Goal: Task Accomplishment & Management: Use online tool/utility

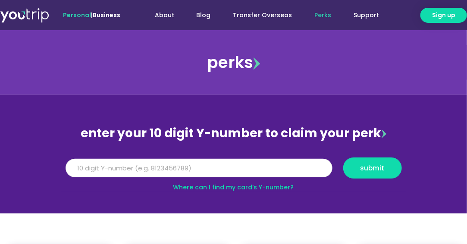
click at [130, 168] on input "Y Number" at bounding box center [199, 168] width 267 height 19
click at [251, 187] on link "Where can I find my card’s Y-number?" at bounding box center [233, 187] width 121 height 9
click at [145, 167] on input "Y Number" at bounding box center [199, 168] width 267 height 19
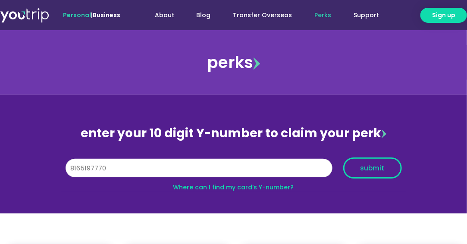
type input "8165197770"
click at [367, 168] on span "submit" at bounding box center [372, 168] width 24 height 6
